Goal: Transaction & Acquisition: Purchase product/service

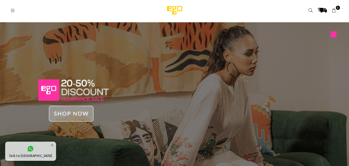
click at [14, 10] on icon at bounding box center [13, 10] width 5 height 5
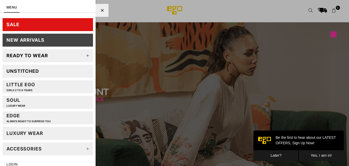
click at [83, 57] on icon at bounding box center [88, 55] width 10 height 10
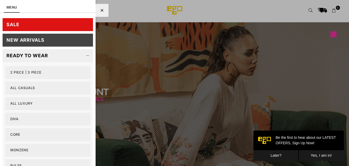
click at [13, 131] on link "Core" at bounding box center [47, 134] width 85 height 13
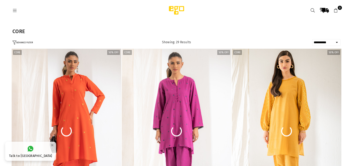
select select "**********"
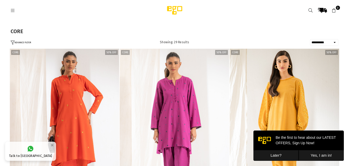
click at [285, 153] on button "Later?" at bounding box center [276, 155] width 45 height 11
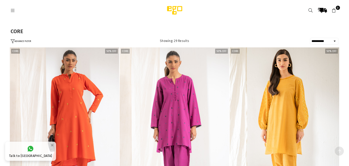
click at [13, 5] on header "Ego .st0 { fill: #000000; } 0" at bounding box center [175, 10] width 336 height 21
click at [12, 9] on icon at bounding box center [13, 10] width 5 height 5
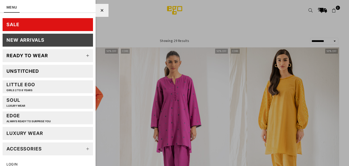
click at [87, 55] on icon at bounding box center [88, 55] width 10 height 10
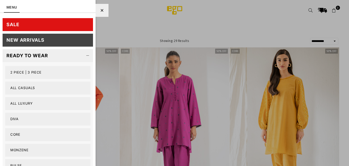
click at [96, 142] on div at bounding box center [174, 83] width 349 height 166
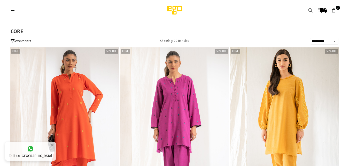
click at [13, 8] on icon at bounding box center [13, 10] width 5 height 5
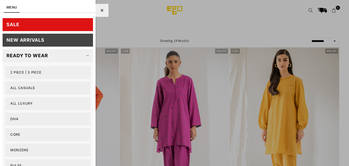
scroll to position [137, 0]
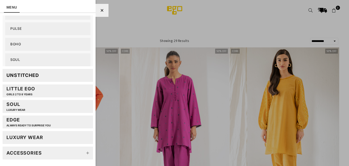
click at [27, 28] on link "Pulse" at bounding box center [47, 28] width 85 height 13
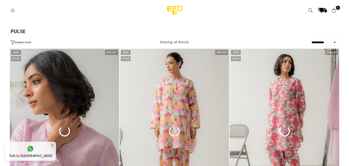
select select "**********"
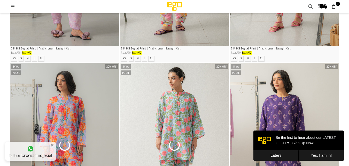
click at [278, 154] on button "Later?" at bounding box center [276, 155] width 45 height 11
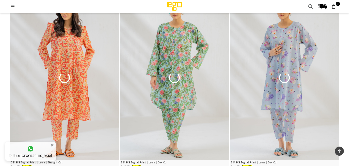
scroll to position [1839, 0]
